Goal: Task Accomplishment & Management: Manage account settings

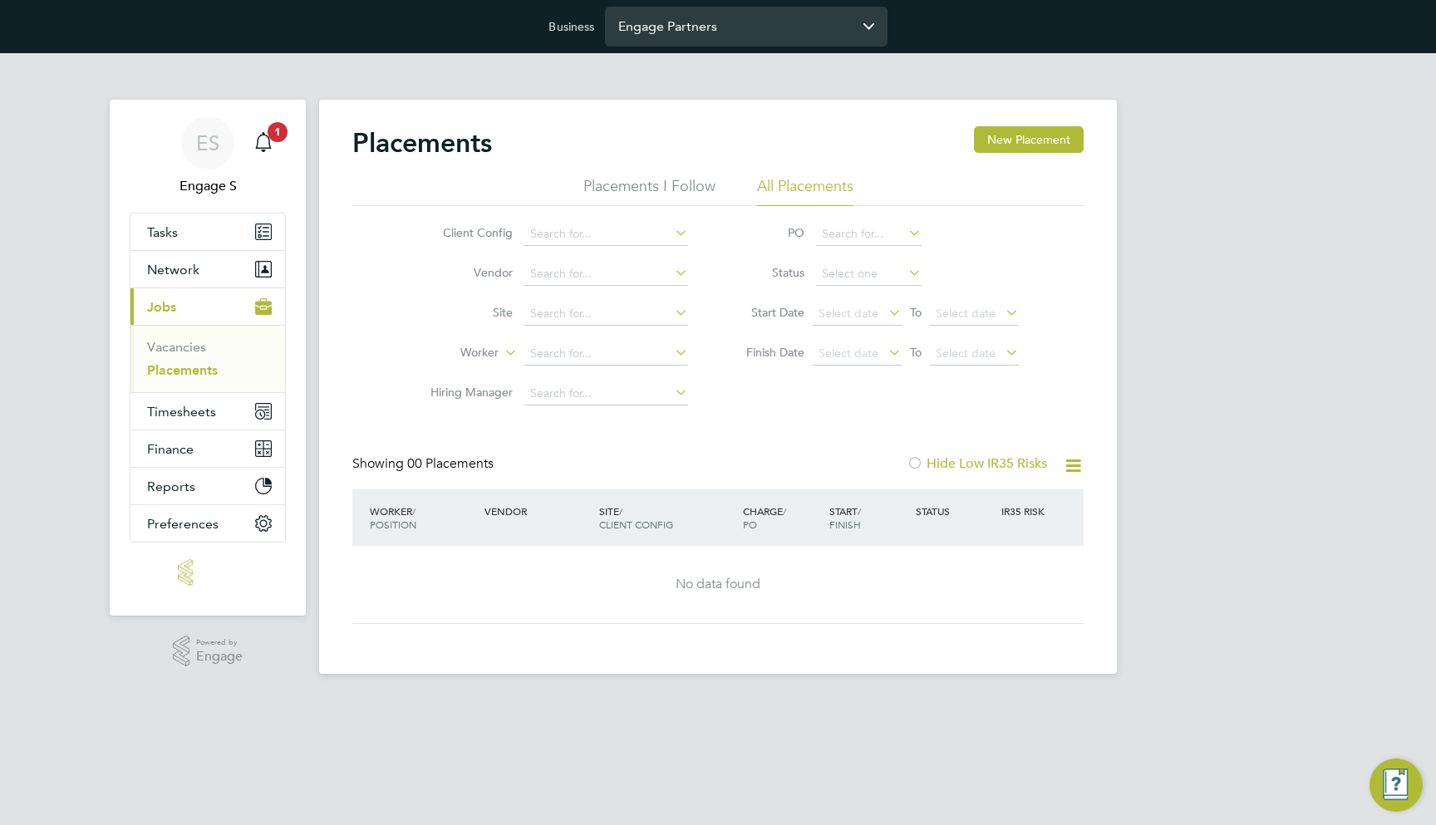
click at [622, 27] on input "Engage Partners" at bounding box center [746, 26] width 282 height 39
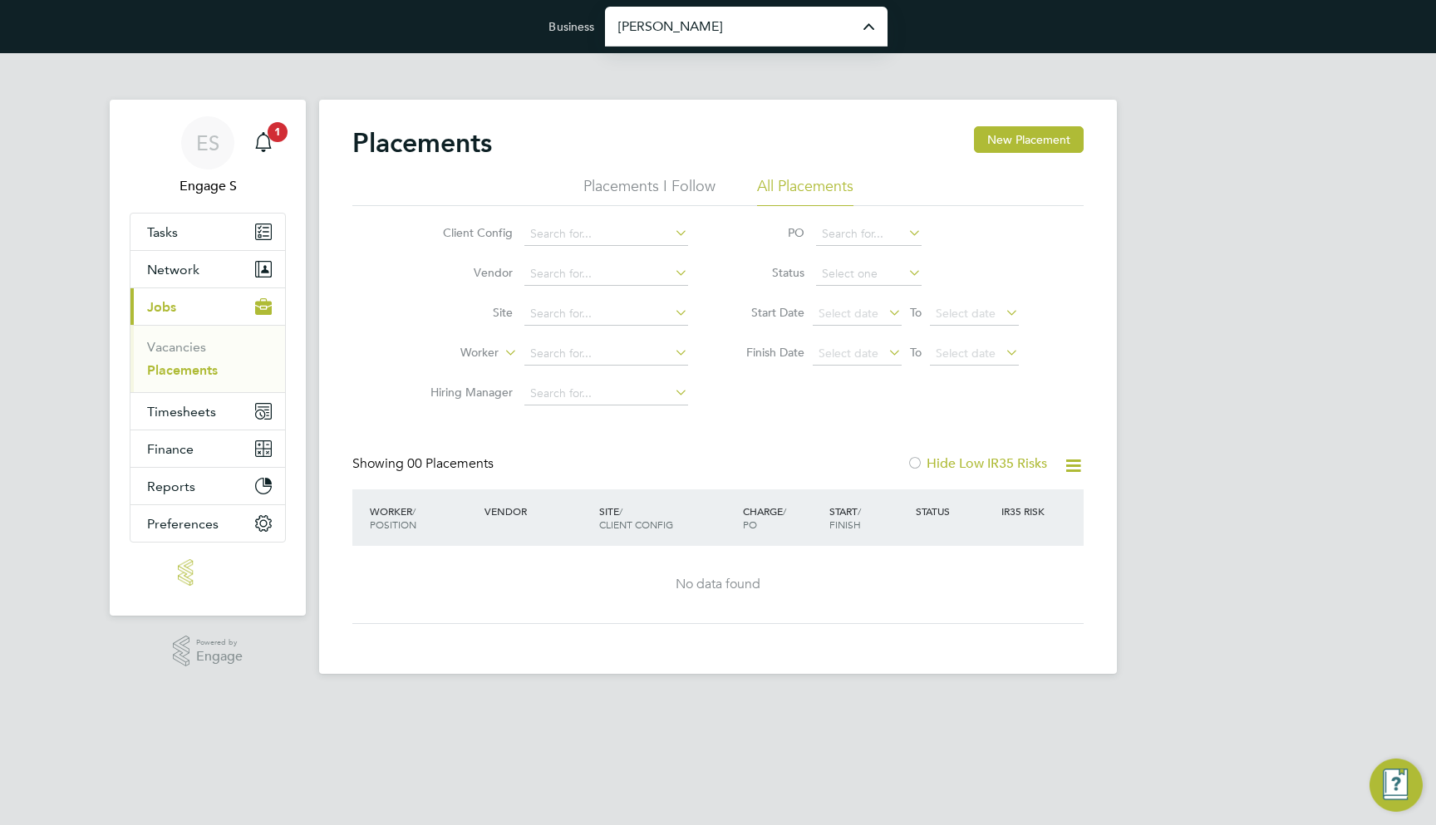
type input "[PERSON_NAME] Construction & Infrastructure Ltd"
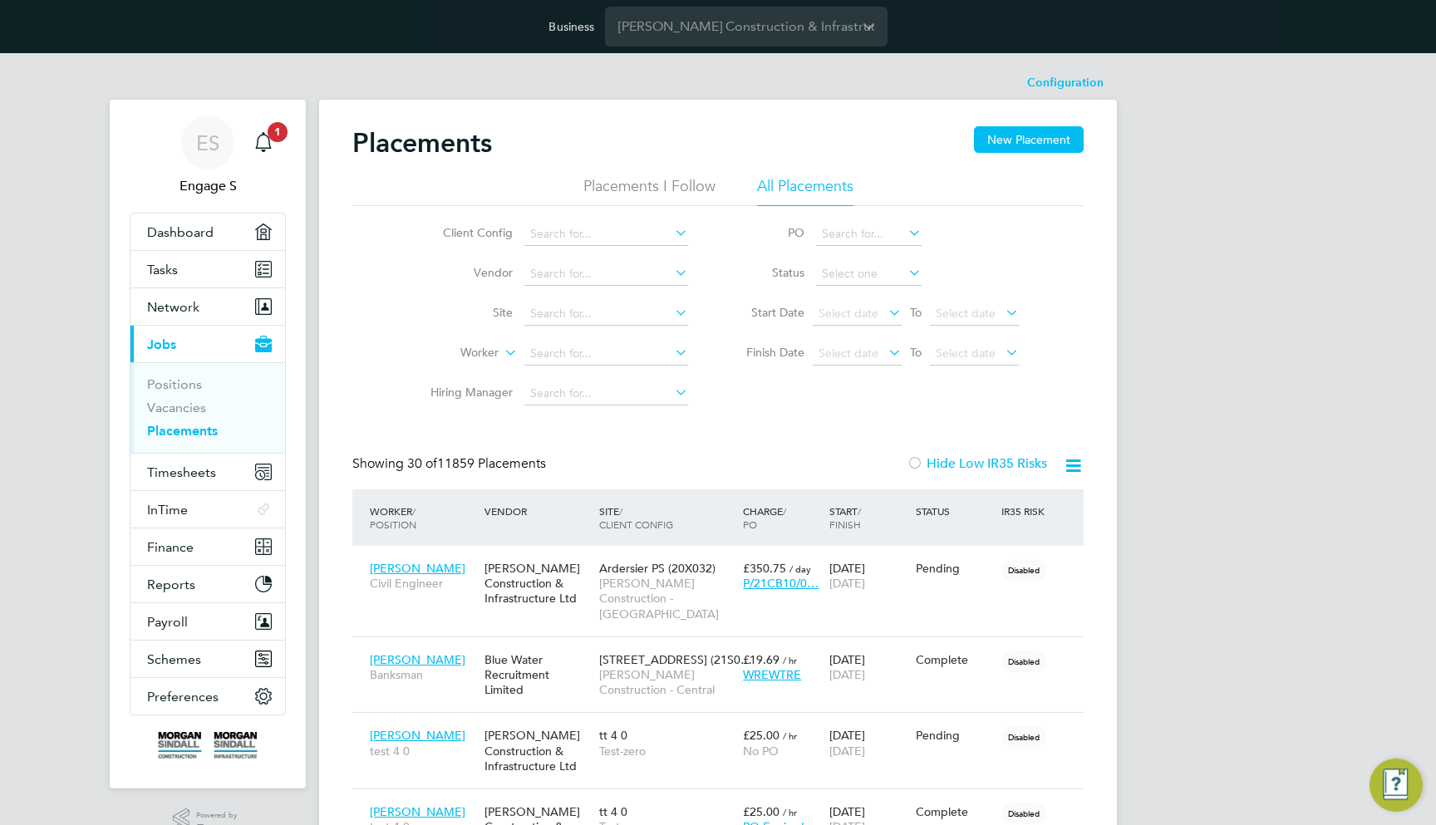
click at [433, 396] on label "Hiring Manager" at bounding box center [465, 392] width 96 height 15
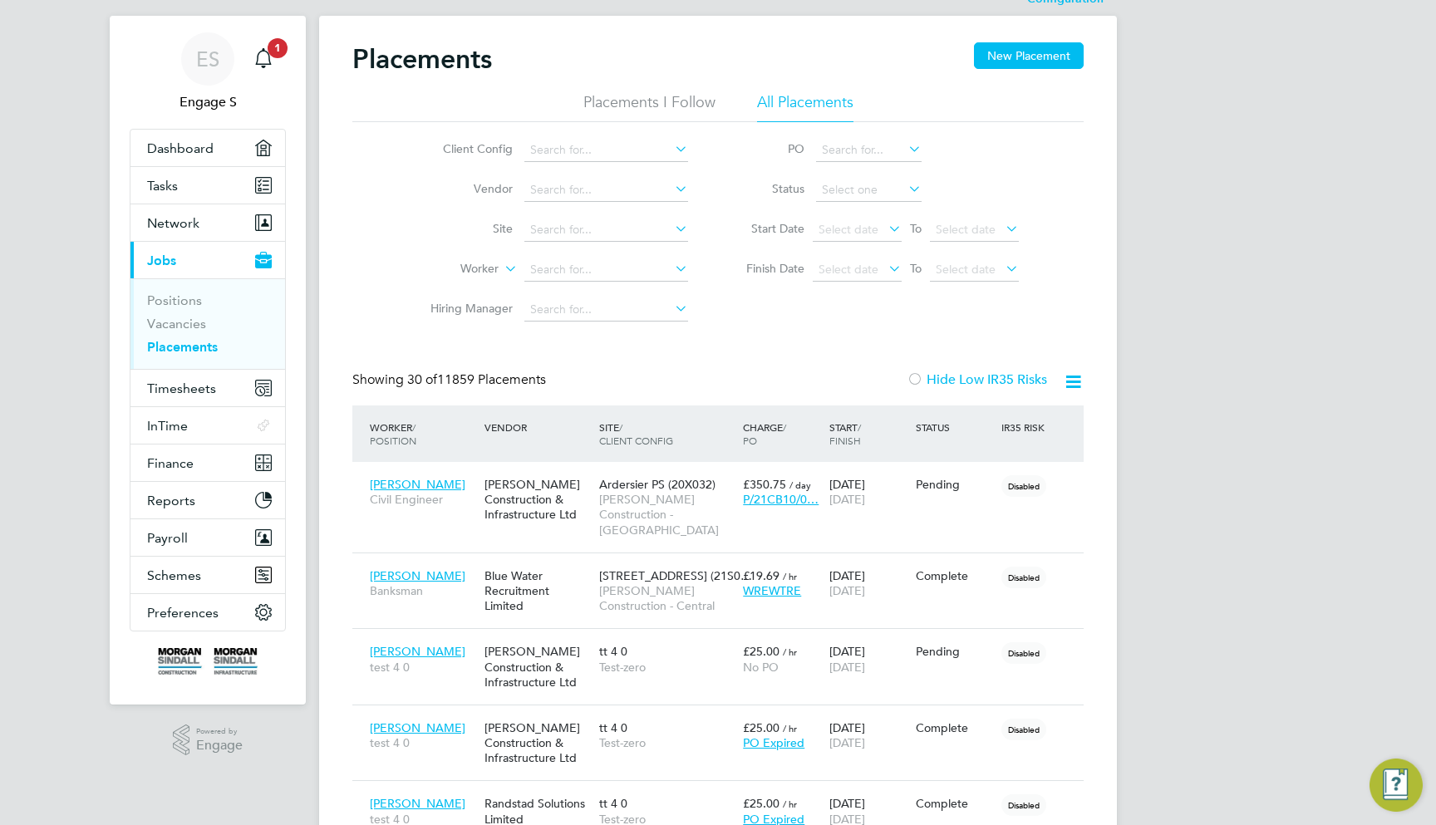
click at [712, 375] on div "Showing 30 of 11859 Placements Hide Low IR35 Risks" at bounding box center [717, 388] width 731 height 34
click at [239, 625] on button "Preferences" at bounding box center [207, 612] width 155 height 37
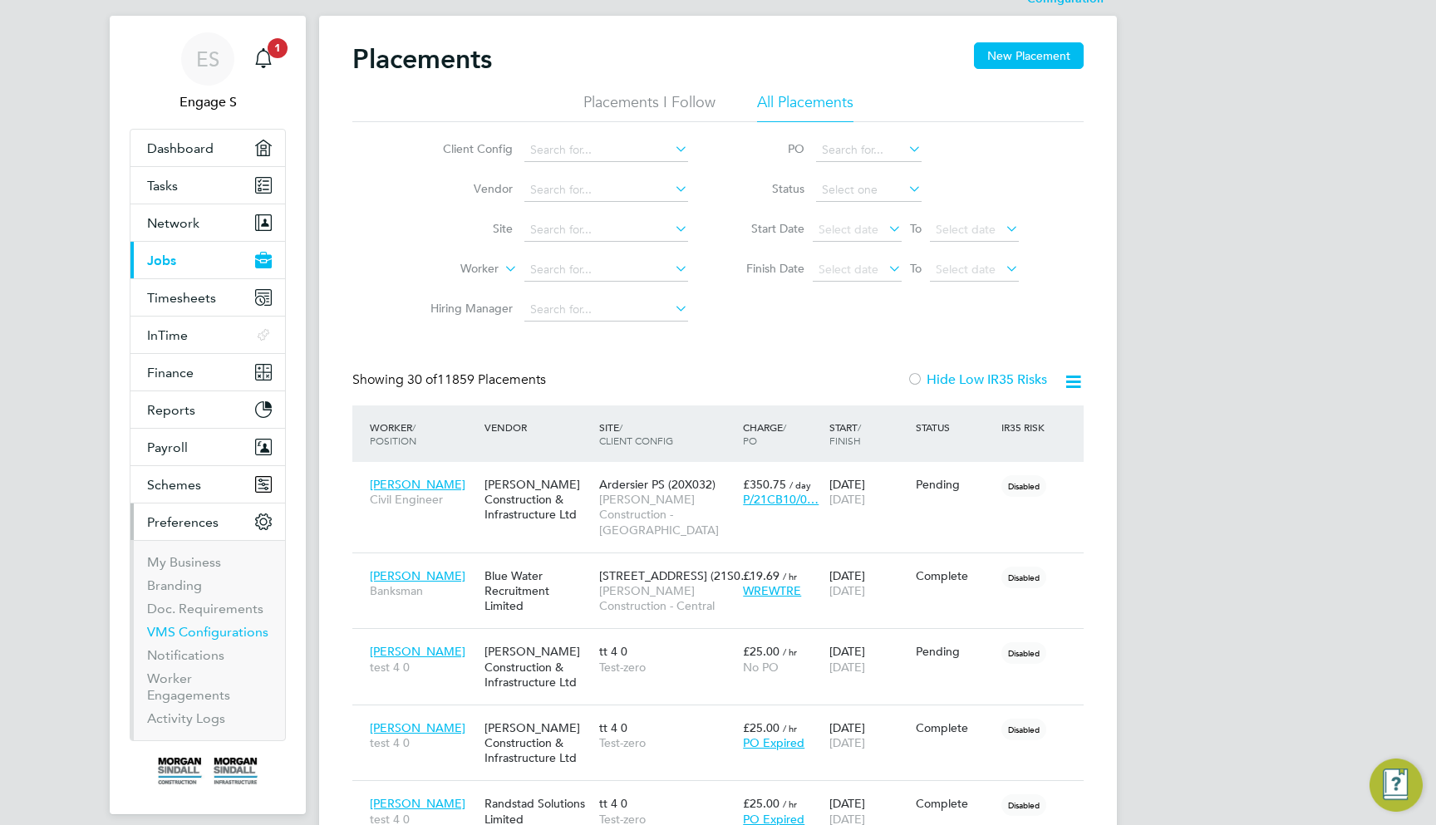
click at [225, 631] on link "VMS Configurations" at bounding box center [207, 632] width 121 height 16
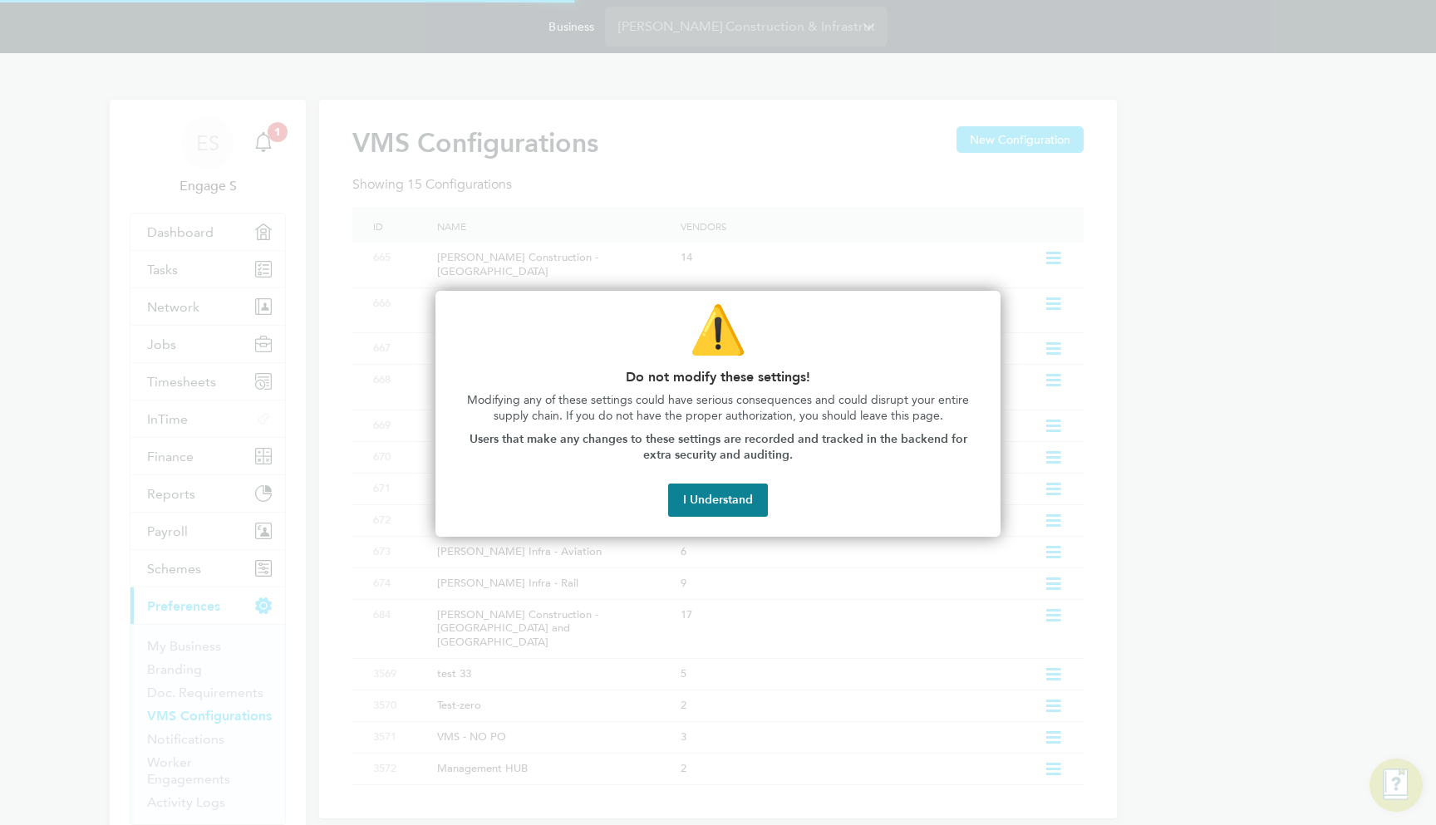
click at [721, 515] on div "⚠️ Do not modify these settings! Modifying any of these settings could have ser…" at bounding box center [717, 414] width 565 height 246
click at [733, 502] on button "I Understand" at bounding box center [718, 500] width 100 height 33
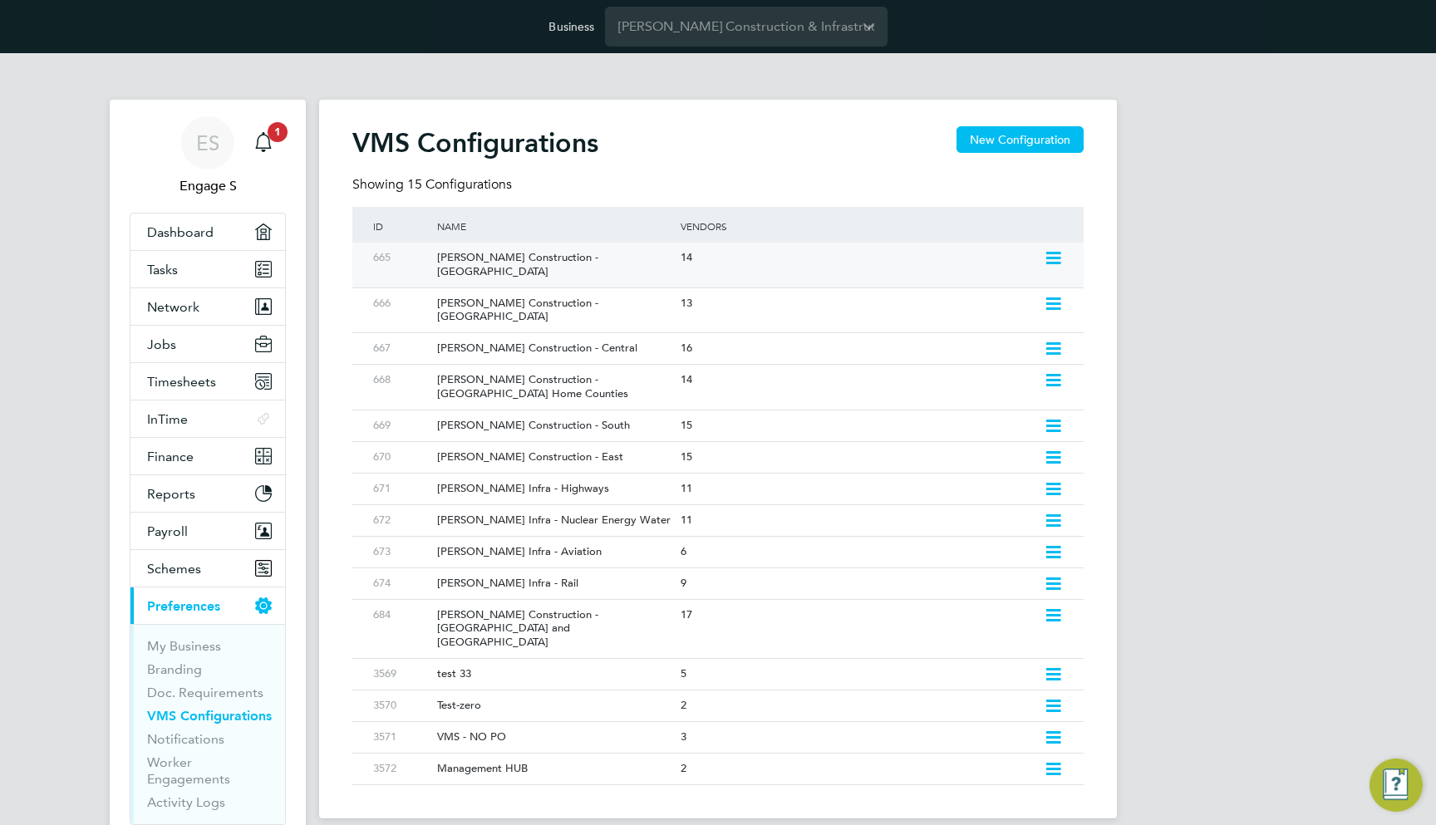
click at [1043, 258] on icon at bounding box center [1053, 258] width 21 height 13
click at [1006, 287] on li "Edit VMS Configuration" at bounding box center [981, 293] width 160 height 23
type input "Labour Desk"
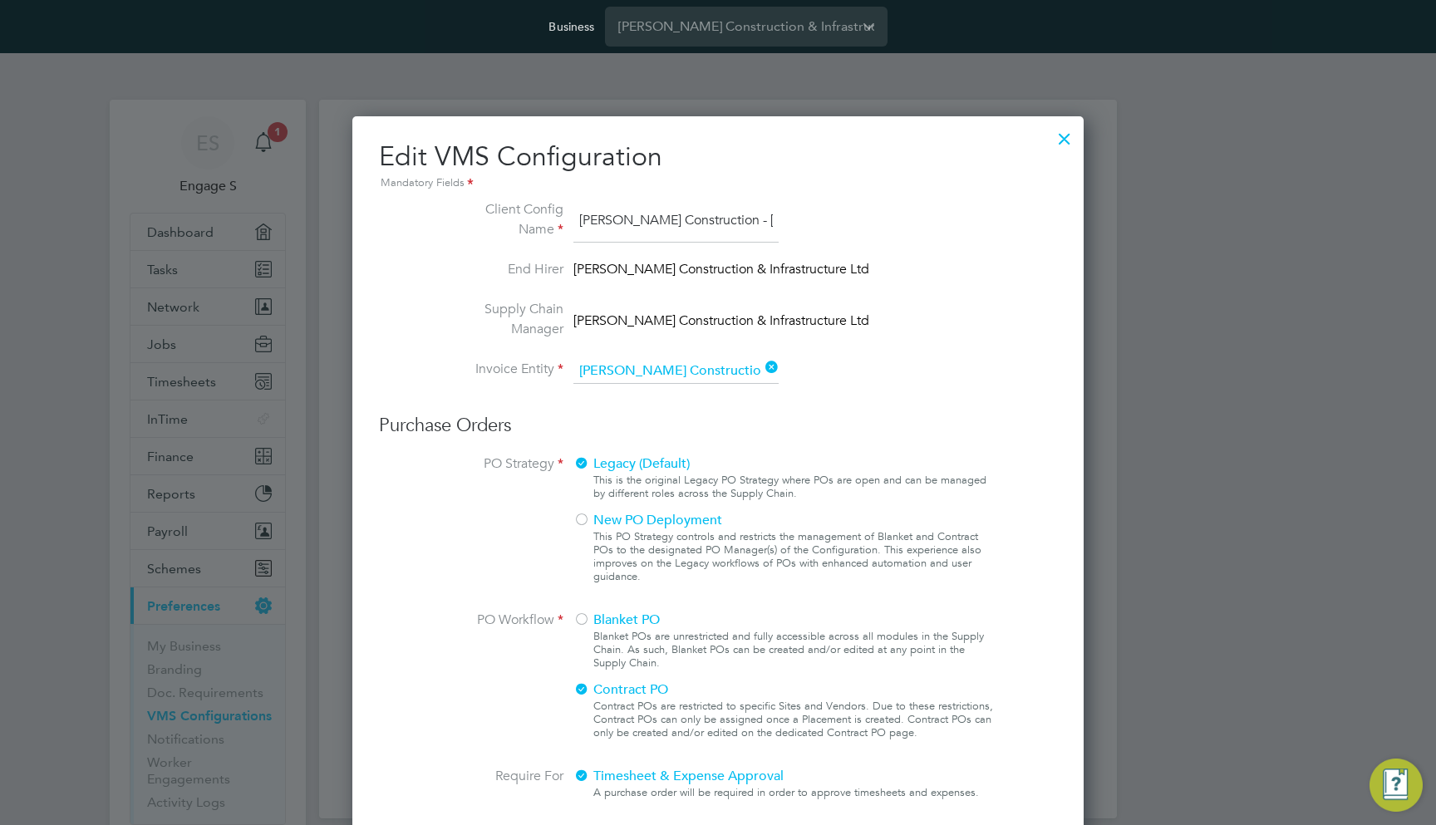
click at [971, 371] on li "Invoice Entity [PERSON_NAME] Construction & Infrastructure Ltd" at bounding box center [718, 380] width 558 height 42
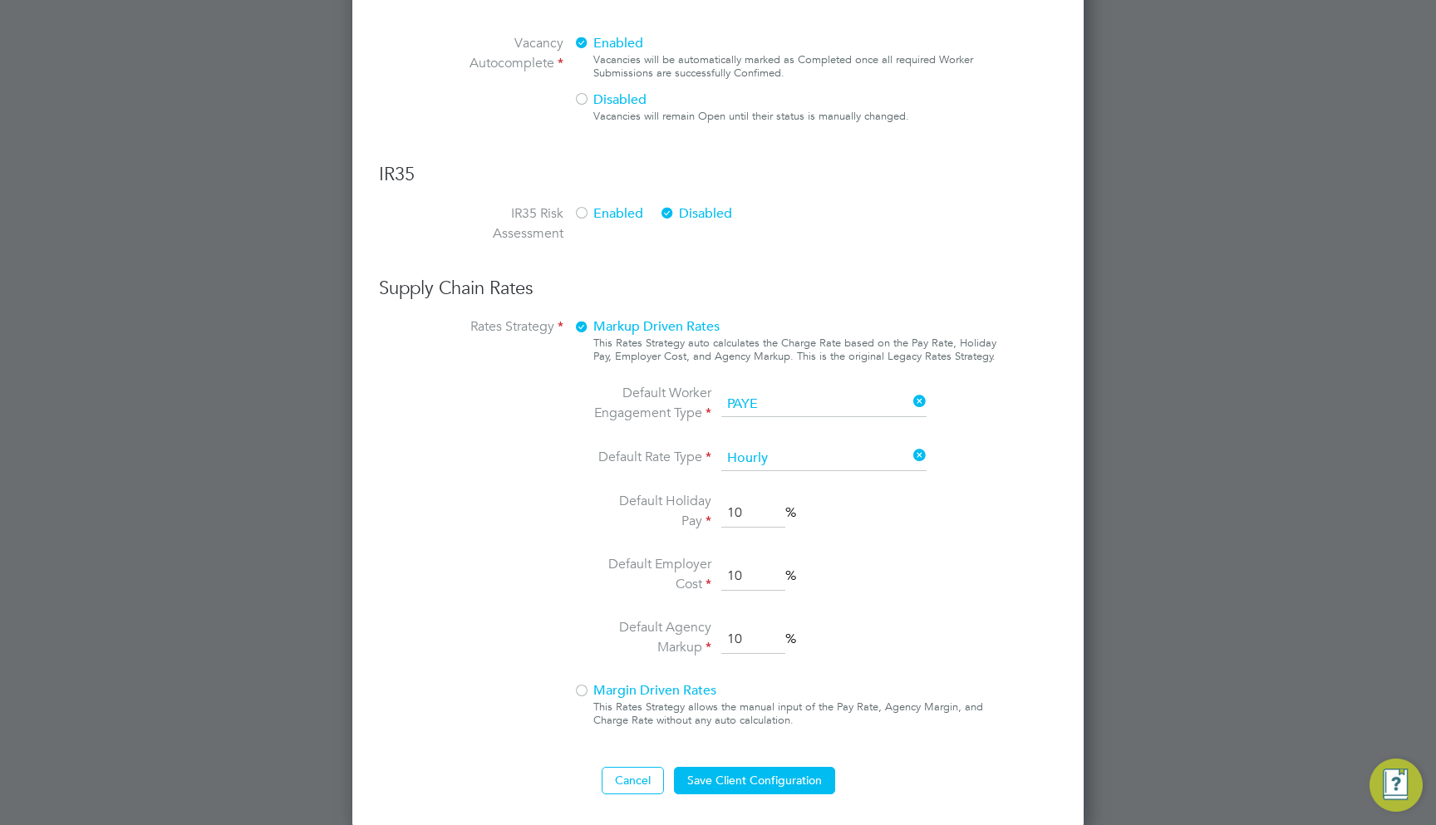
scroll to position [1191, 0]
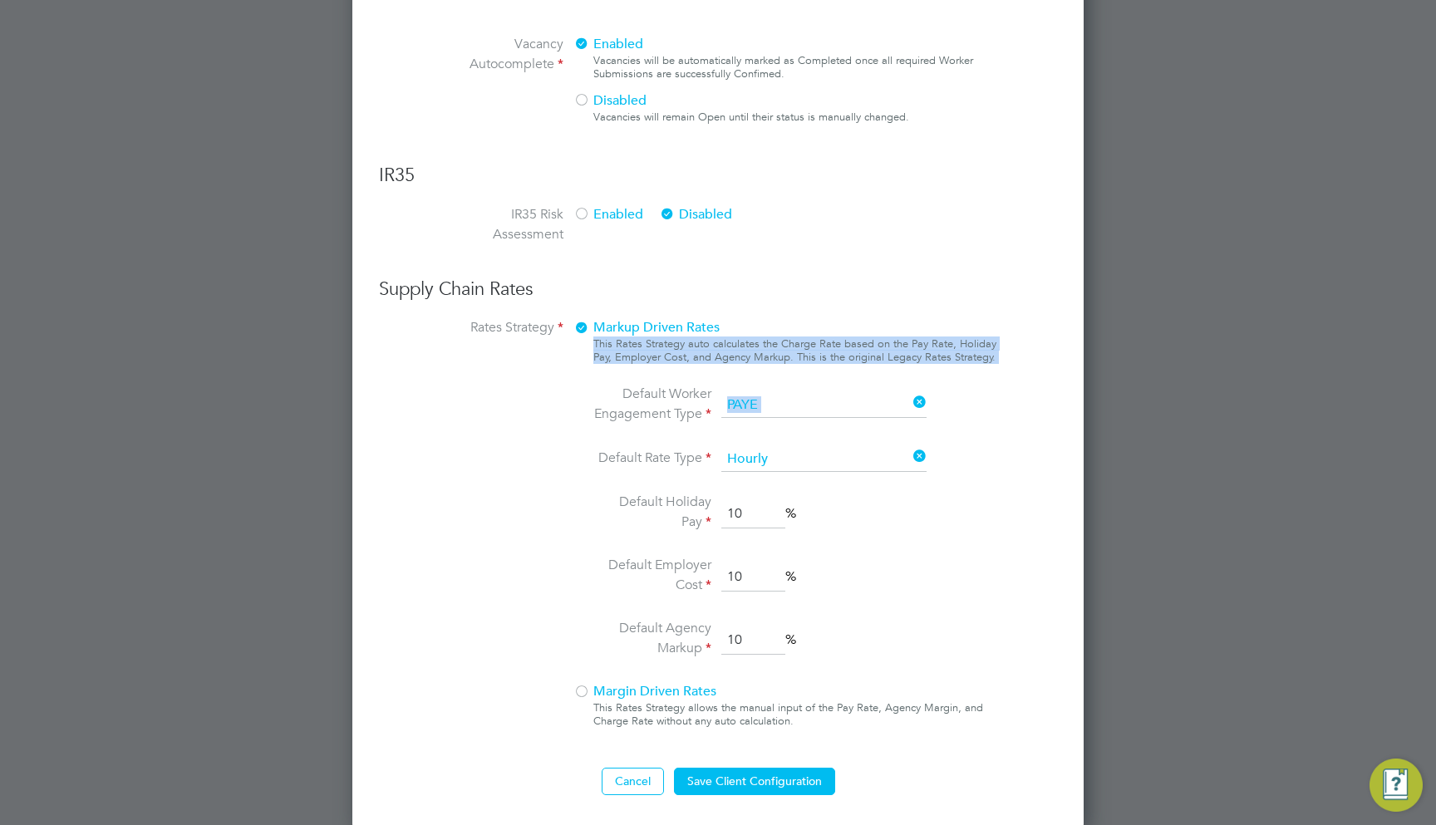
drag, startPoint x: 595, startPoint y: 339, endPoint x: 1009, endPoint y: 382, distance: 416.8
copy div "This Rates Strategy auto calculates the Charge Rate based on the Pay Rate, Holi…"
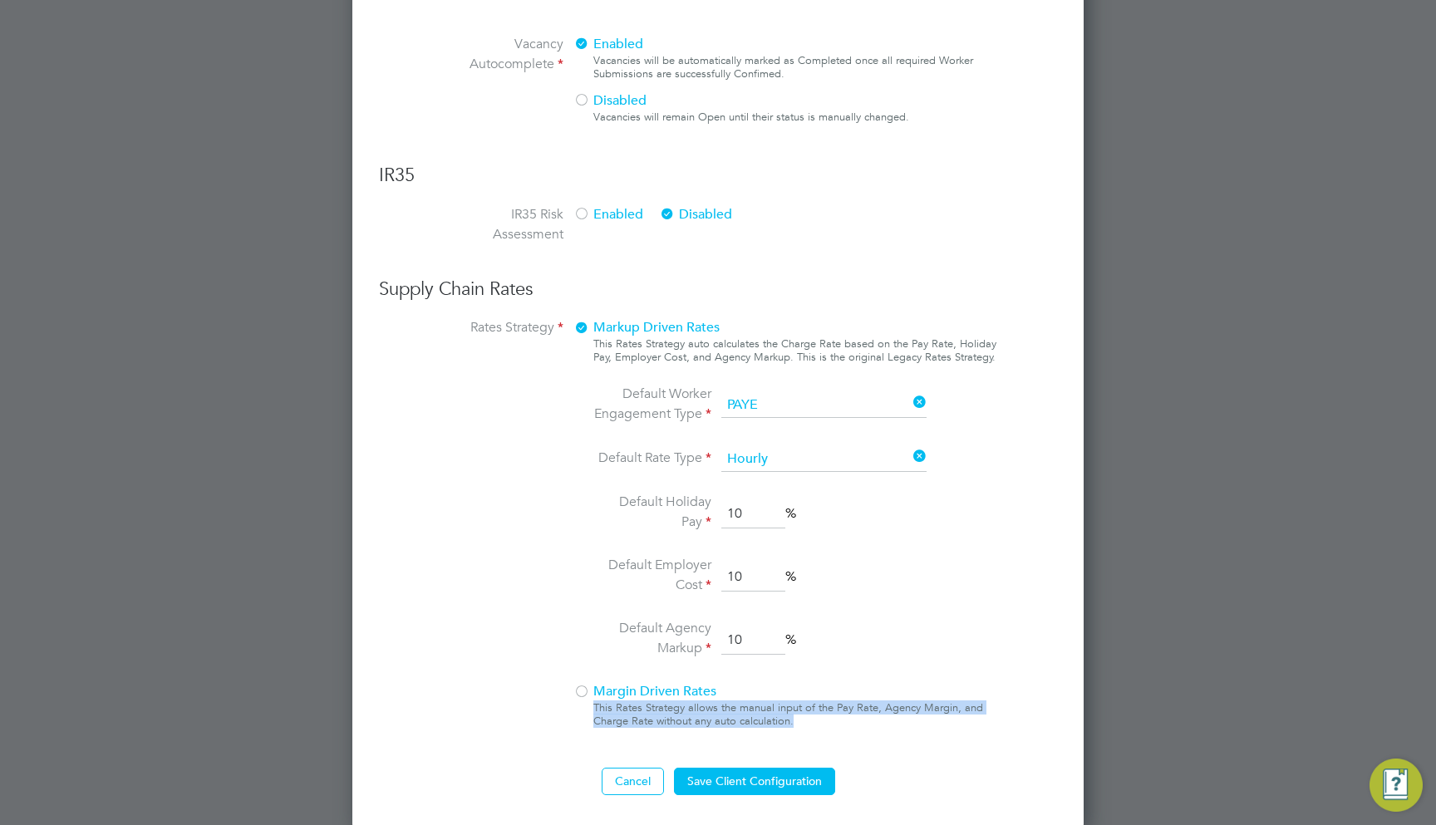
drag, startPoint x: 595, startPoint y: 703, endPoint x: 826, endPoint y: 717, distance: 231.4
click at [826, 717] on div "This Rates Strategy allows the manual input of the Pay Rate, Agency Margin, and…" at bounding box center [795, 714] width 404 height 27
copy div "This Rates Strategy allows the manual input of the Pay Rate, Agency Margin, and…"
drag, startPoint x: 552, startPoint y: 326, endPoint x: 472, endPoint y: 328, distance: 79.8
click at [472, 328] on label "Rates Strategy" at bounding box center [501, 525] width 125 height 417
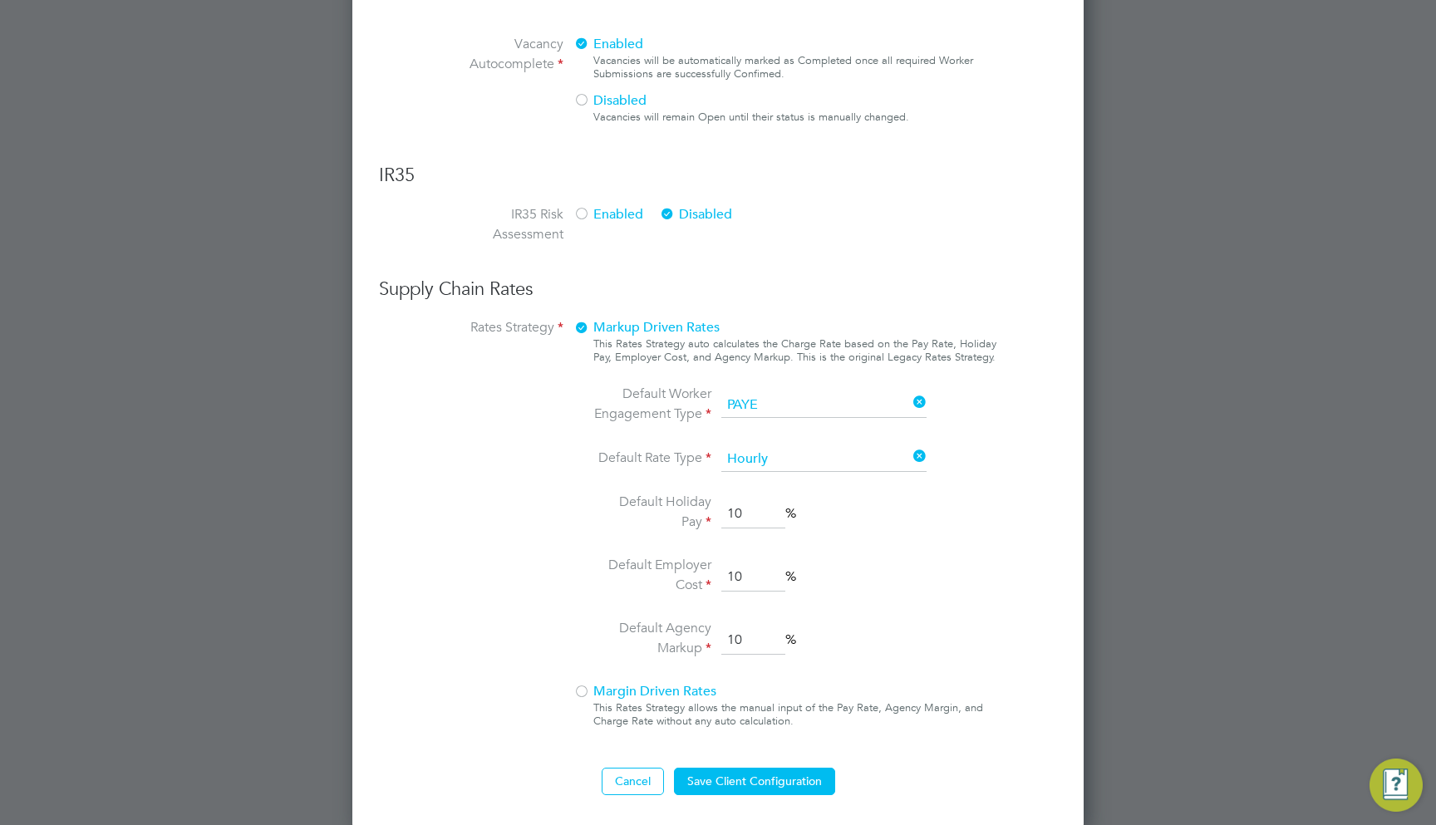
click at [609, 683] on span "Margin Driven Rates" at bounding box center [644, 691] width 143 height 17
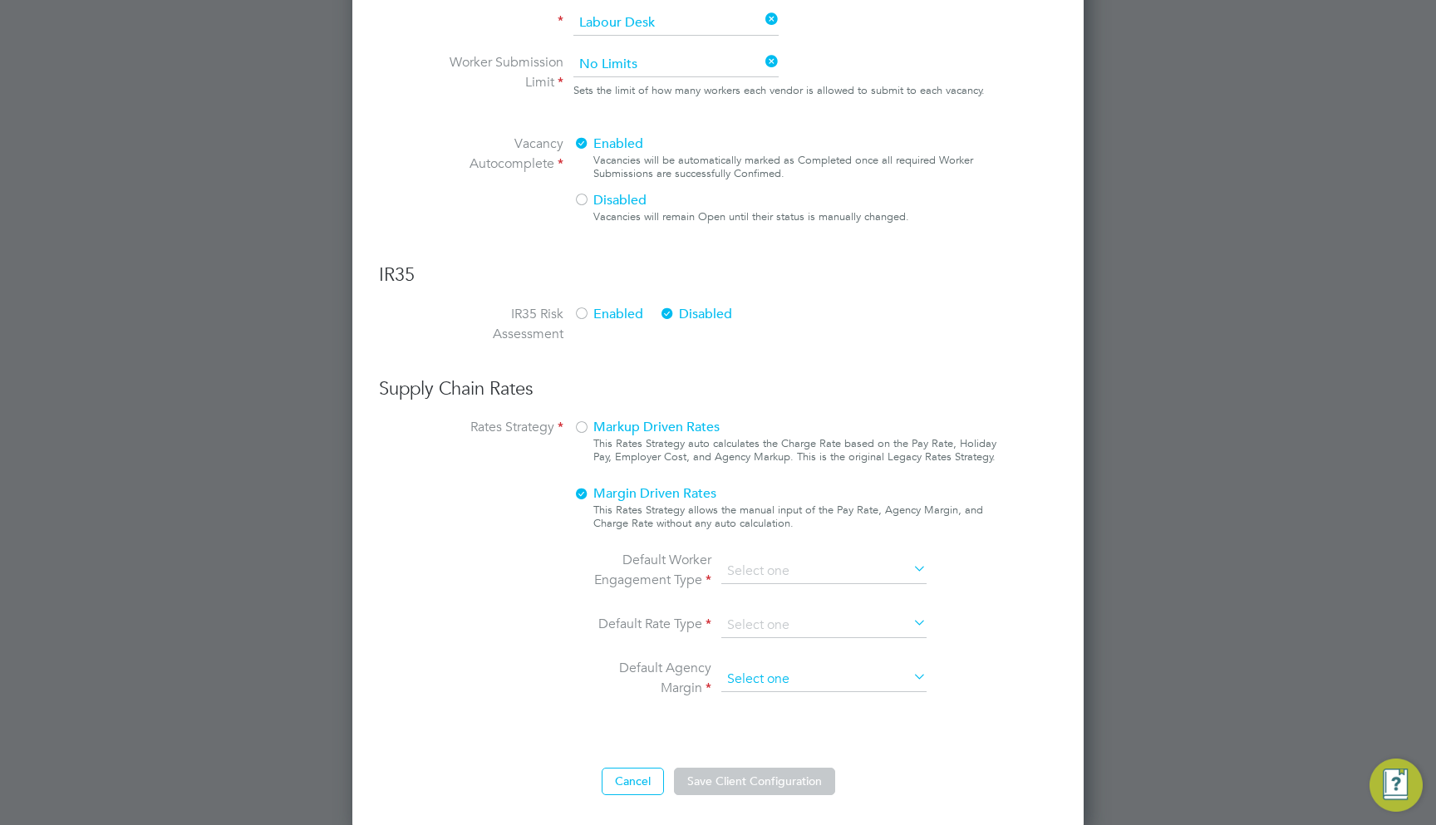
click at [774, 667] on input at bounding box center [823, 679] width 205 height 25
click at [772, 691] on li "Currency (£)" at bounding box center [823, 701] width 207 height 22
type input "Currency (£)"
click at [842, 674] on input "Currency (£)" at bounding box center [823, 679] width 205 height 25
click at [1186, 641] on div at bounding box center [718, 412] width 1436 height 825
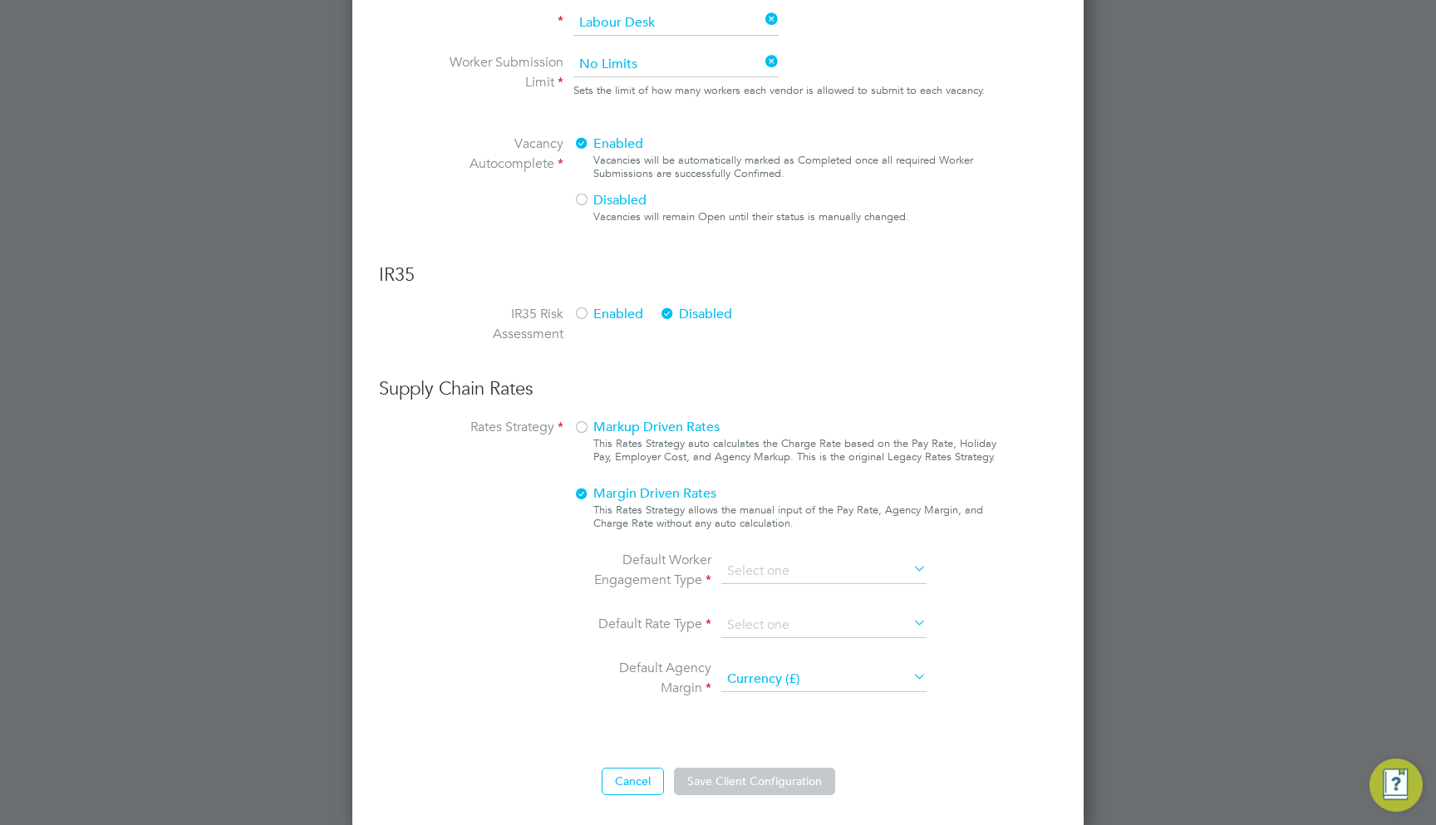
click at [820, 682] on input "Currency (£)" at bounding box center [823, 679] width 205 height 25
click at [695, 431] on span "Markup Driven Rates" at bounding box center [646, 427] width 146 height 17
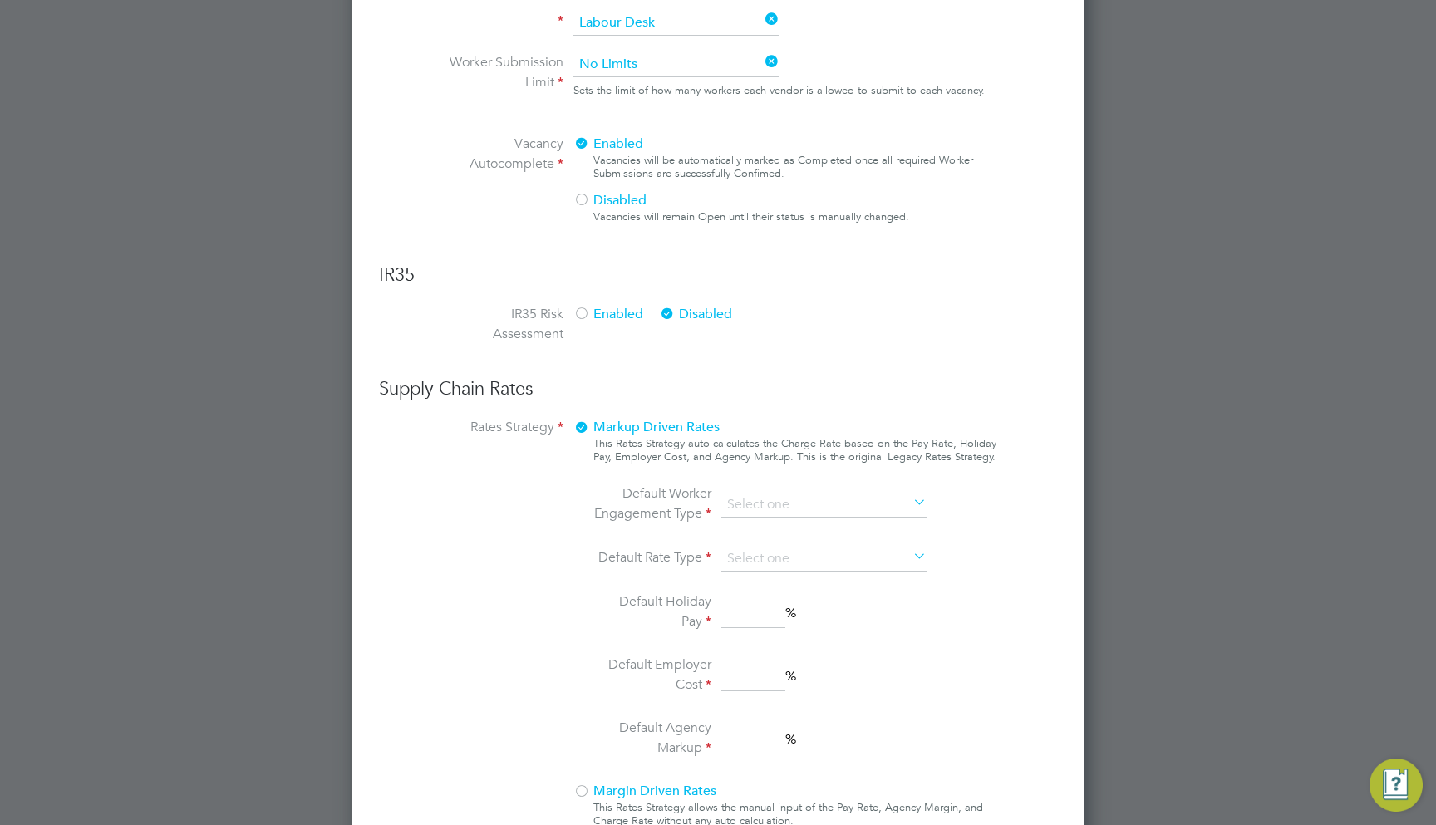
scroll to position [1901, 732]
